Goal: Entertainment & Leisure: Consume media (video, audio)

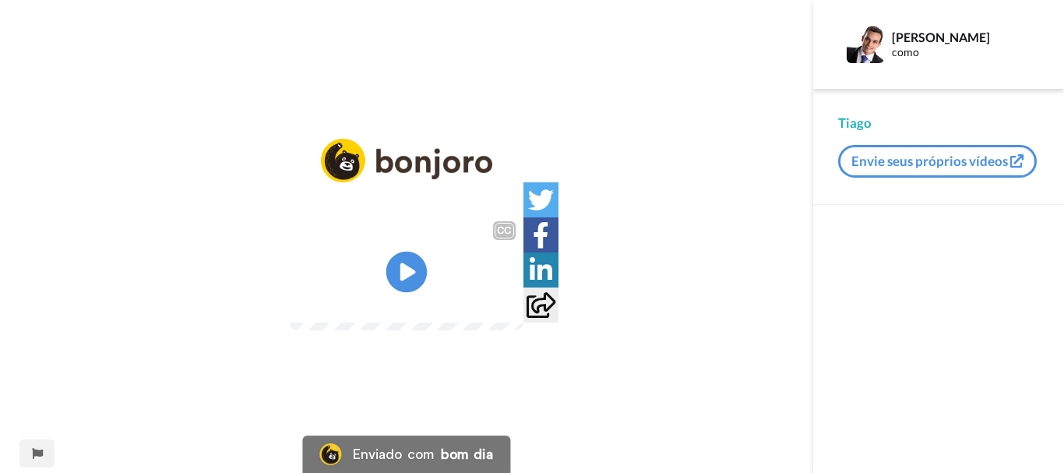
click at [405, 275] on icon "Play/Pause" at bounding box center [406, 272] width 41 height 74
click at [408, 322] on video at bounding box center [407, 271] width 234 height 117
click at [523, 213] on div "CC" at bounding box center [508, 226] width 30 height 26
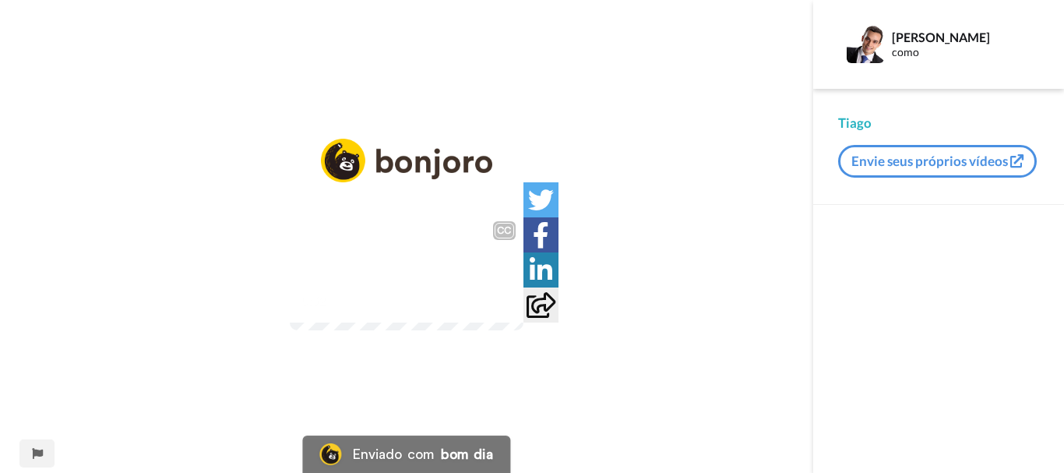
click at [523, 330] on video at bounding box center [407, 271] width 234 height 117
click at [290, 213] on div "CC" at bounding box center [407, 226] width 234 height 26
click at [295, 248] on video at bounding box center [407, 271] width 234 height 117
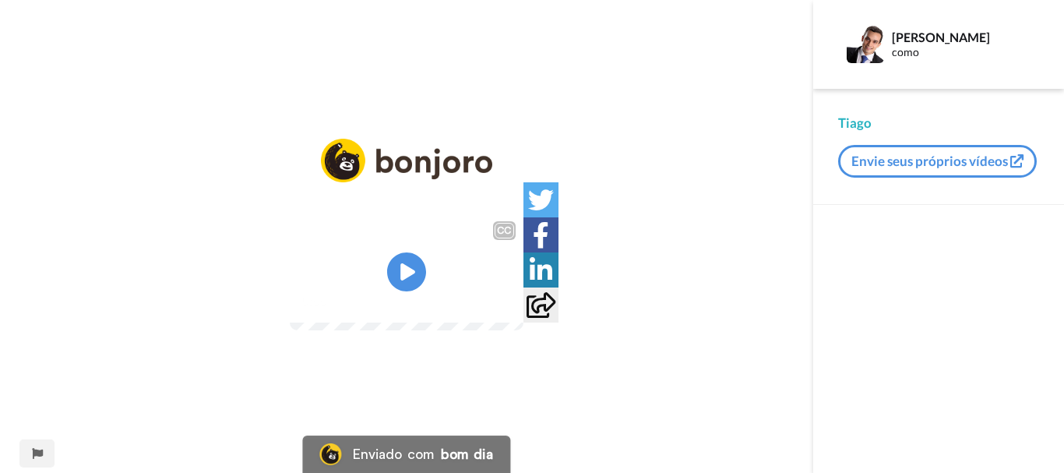
click at [523, 213] on video at bounding box center [407, 271] width 234 height 117
click at [407, 269] on icon "Play/Pause" at bounding box center [406, 272] width 41 height 74
